Goal: Task Accomplishment & Management: Use online tool/utility

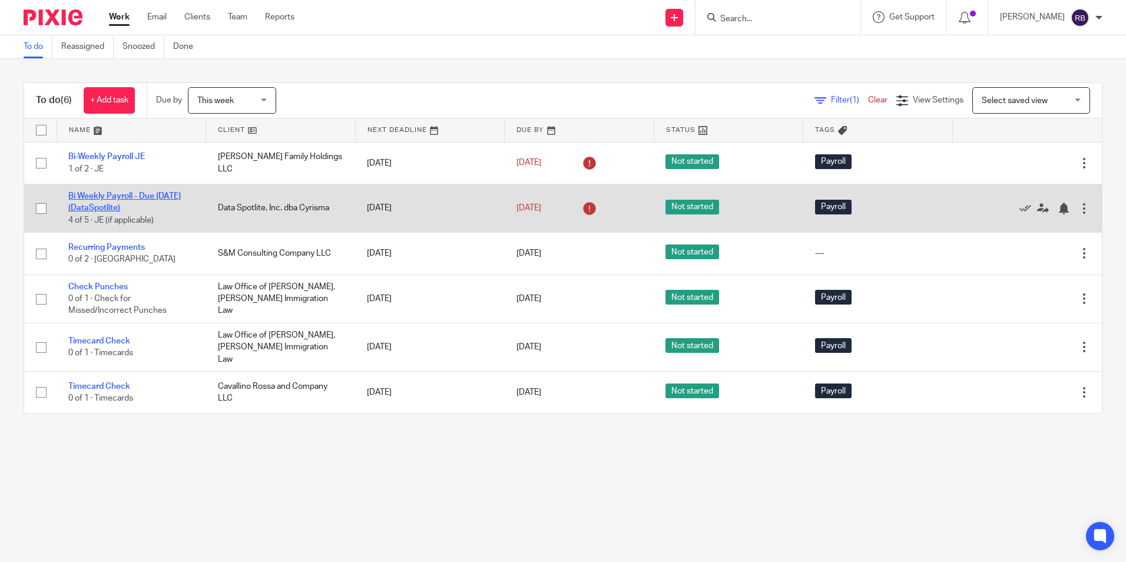
click at [106, 194] on link "Bi Weekly Payroll - Due [DATE] (DataSpotlite)" at bounding box center [124, 202] width 112 height 20
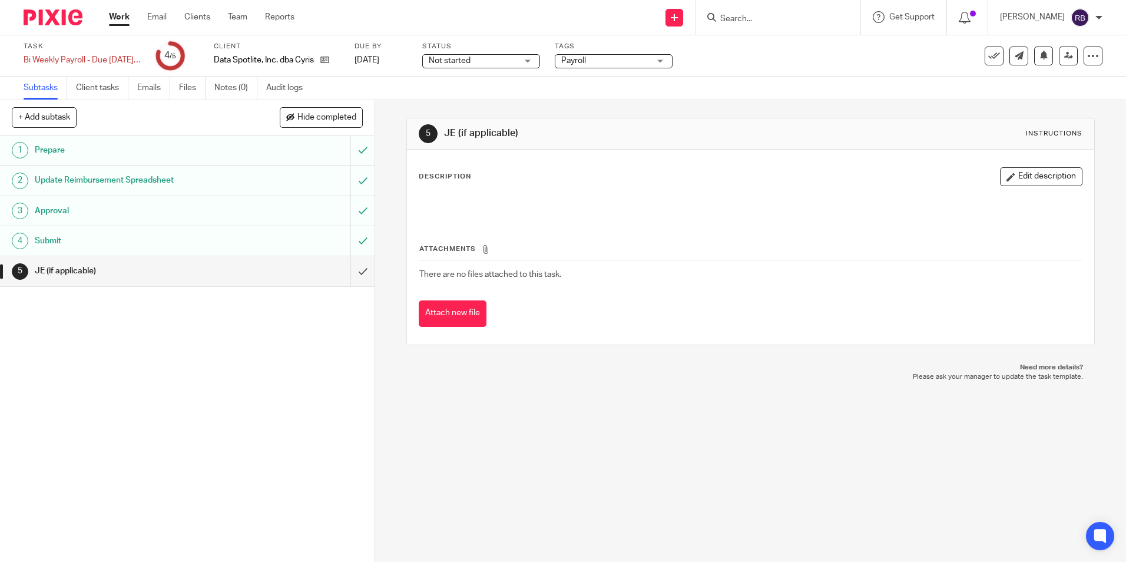
click at [118, 18] on link "Work" at bounding box center [119, 17] width 21 height 12
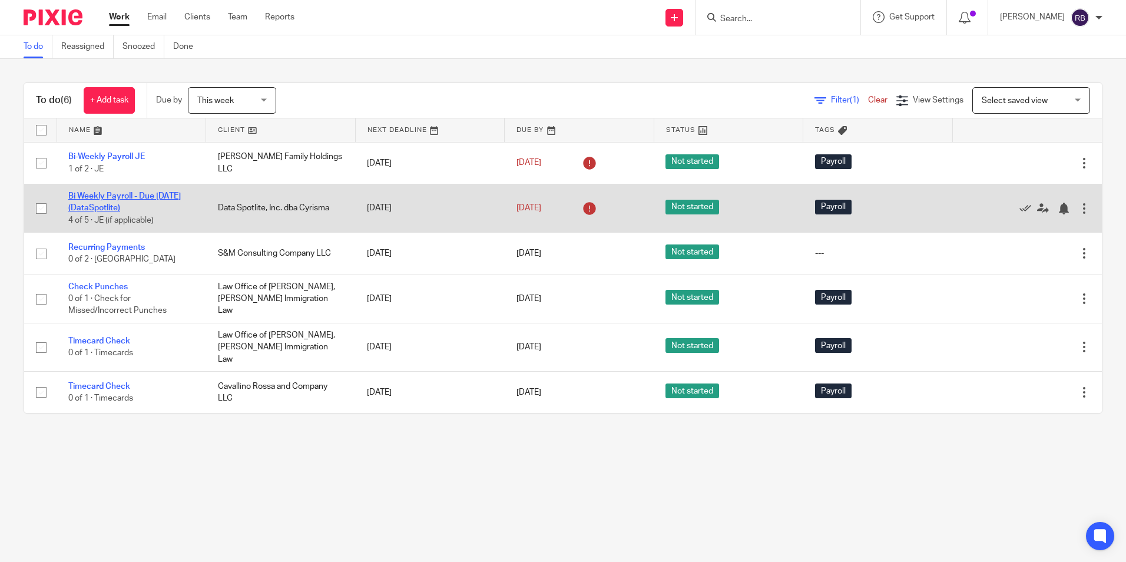
click at [108, 198] on link "Bi Weekly Payroll - Due [DATE] (DataSpotlite)" at bounding box center [124, 202] width 112 height 20
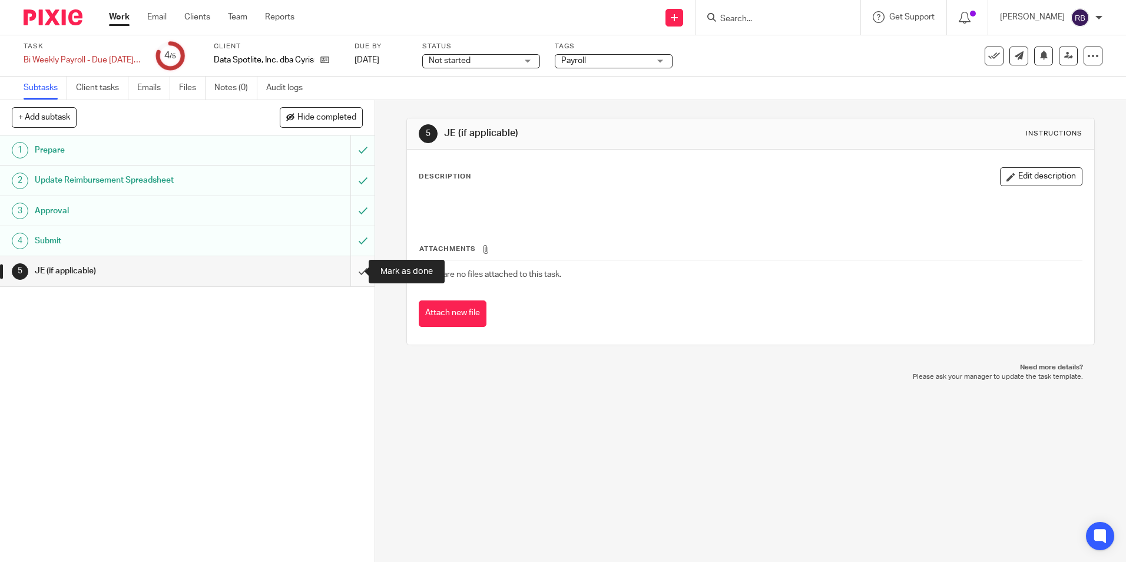
click at [352, 274] on input "submit" at bounding box center [187, 270] width 374 height 29
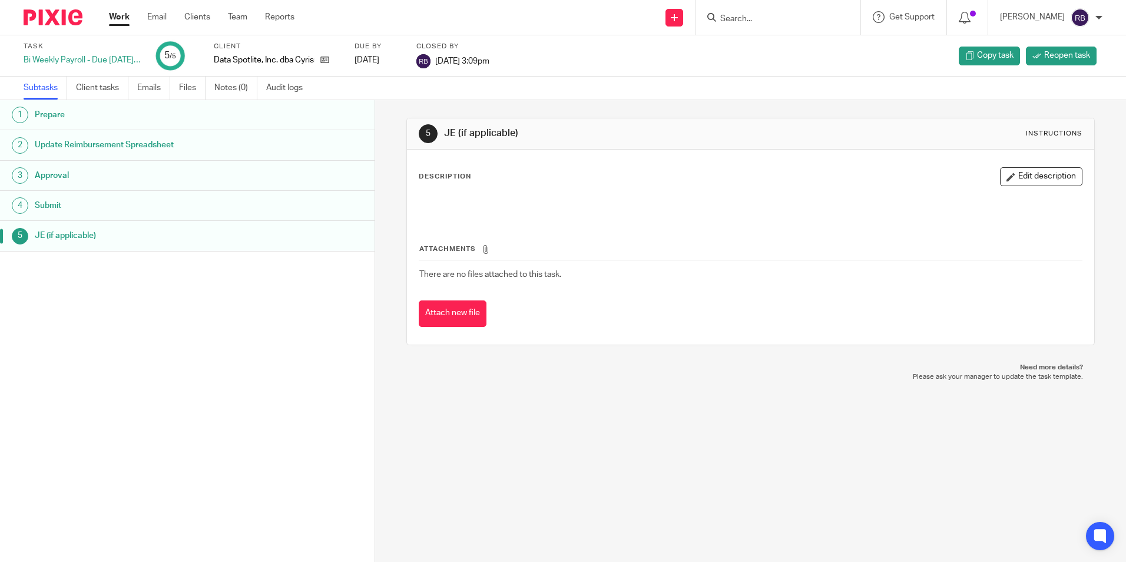
click at [125, 13] on link "Work" at bounding box center [119, 17] width 21 height 12
